Goal: Find contact information: Find contact information

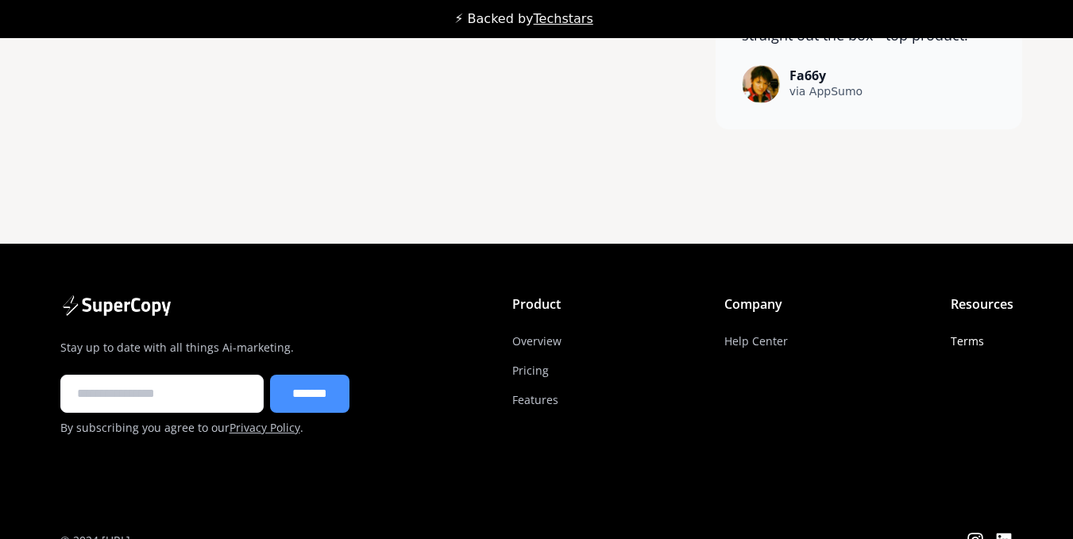
click at [973, 327] on link "Terms" at bounding box center [967, 341] width 33 height 29
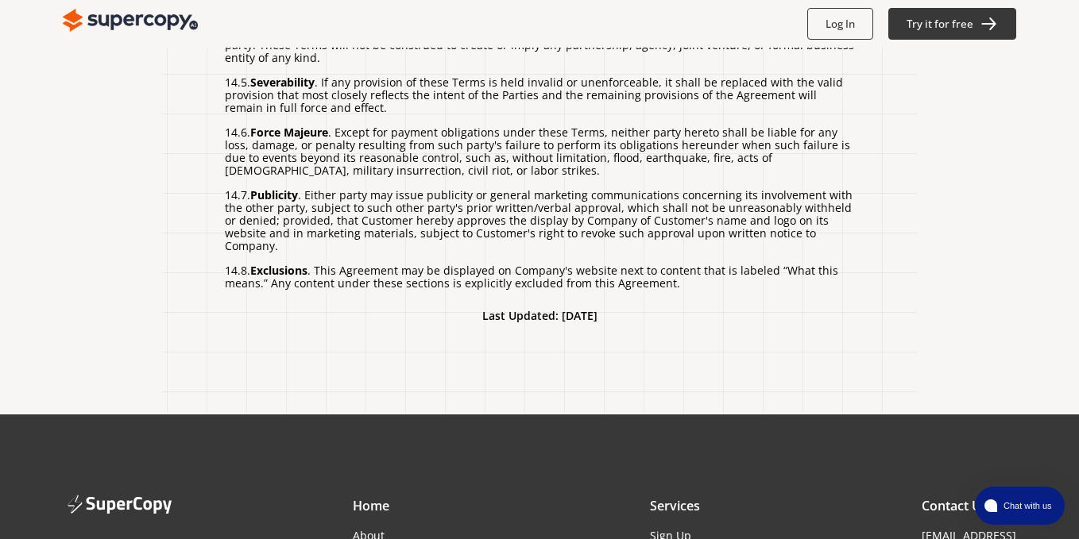
scroll to position [3938, 0]
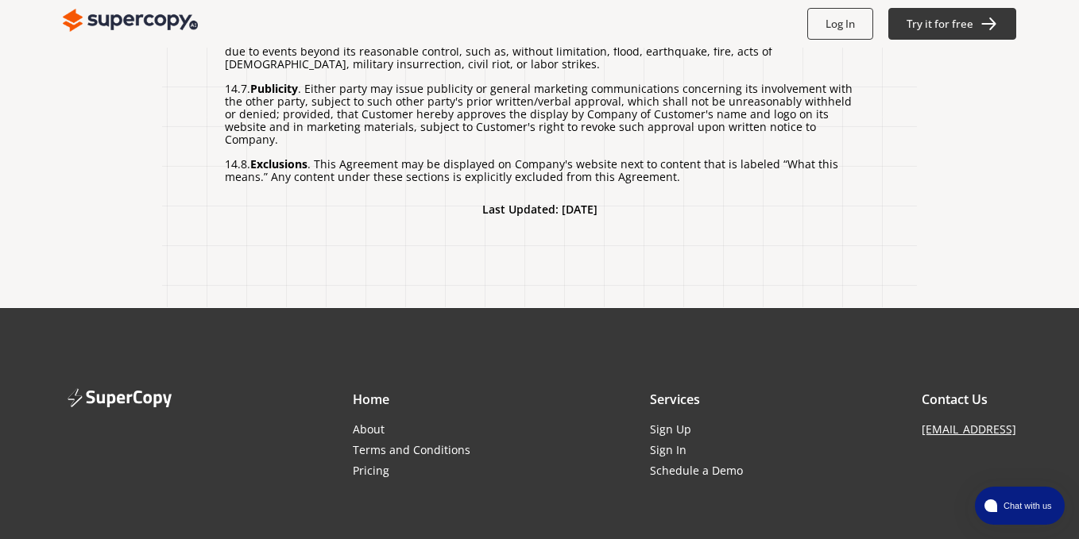
drag, startPoint x: 890, startPoint y: 324, endPoint x: 1020, endPoint y: 327, distance: 130.3
click at [1020, 327] on footer "Home About Terms and Conditions Pricing Services Sign Up Sign In Schedule a Dem…" at bounding box center [539, 474] width 1079 height 334
copy link "[EMAIL_ADDRESS]"
